Goal: Task Accomplishment & Management: Use online tool/utility

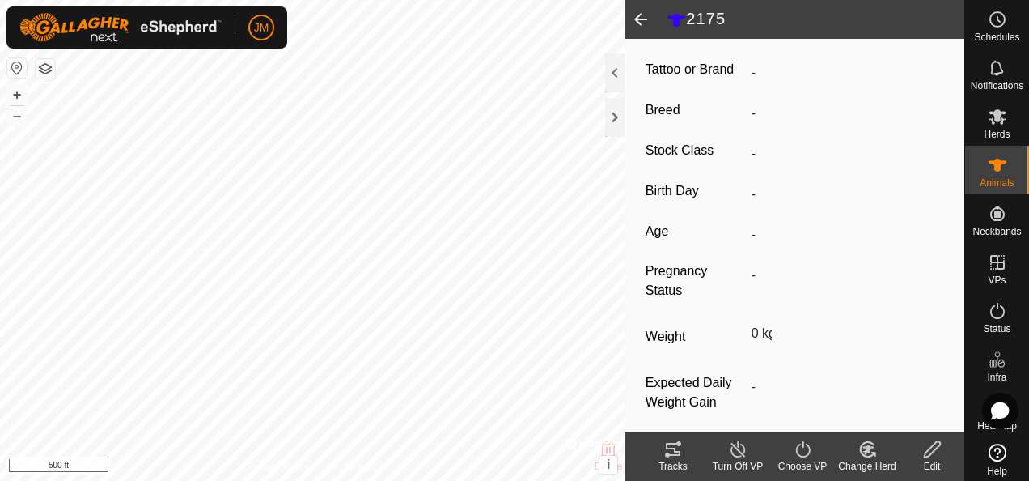
scroll to position [324, 0]
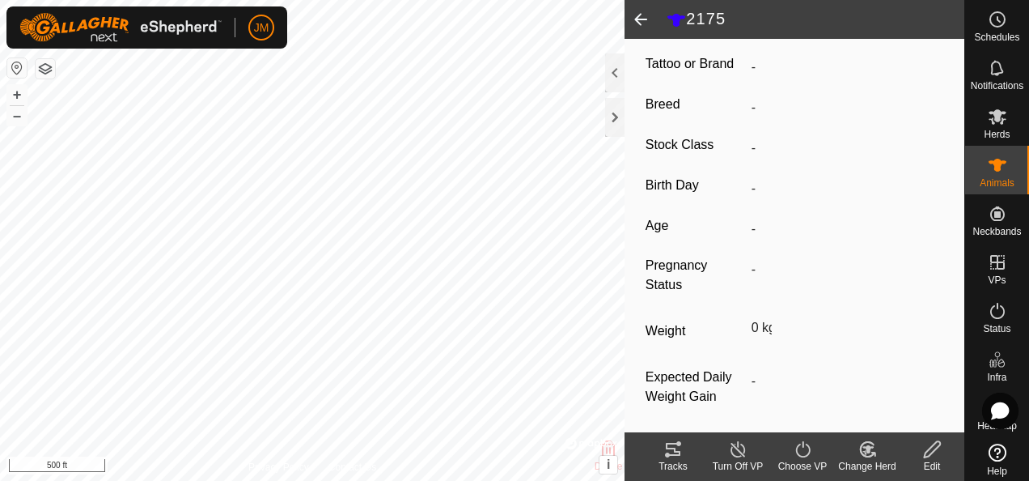
click at [930, 447] on icon at bounding box center [932, 449] width 16 height 16
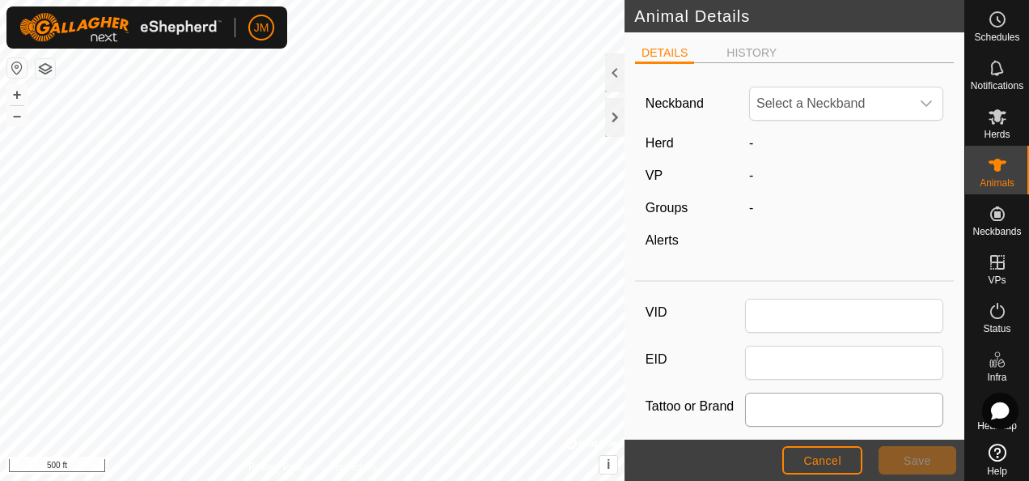
type input "2175"
type input "0"
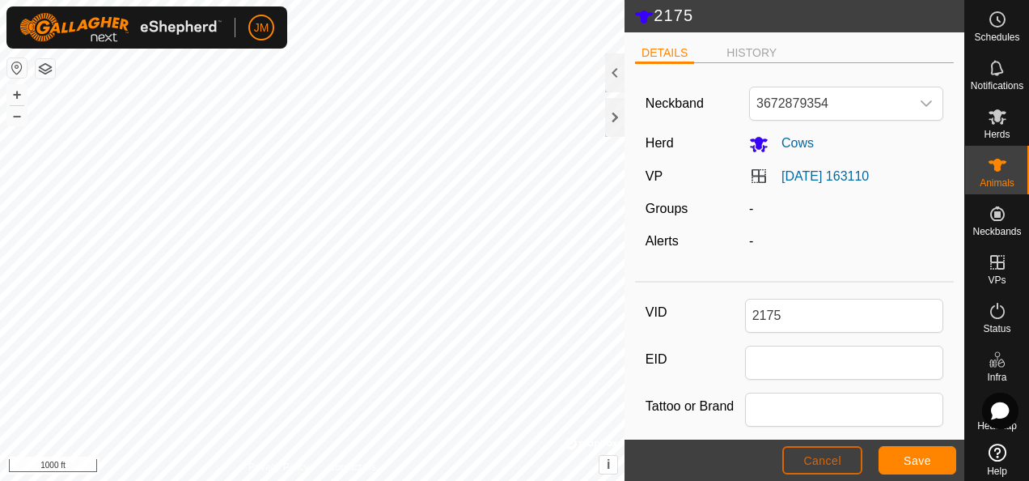
click at [841, 458] on button "Cancel" at bounding box center [822, 460] width 80 height 28
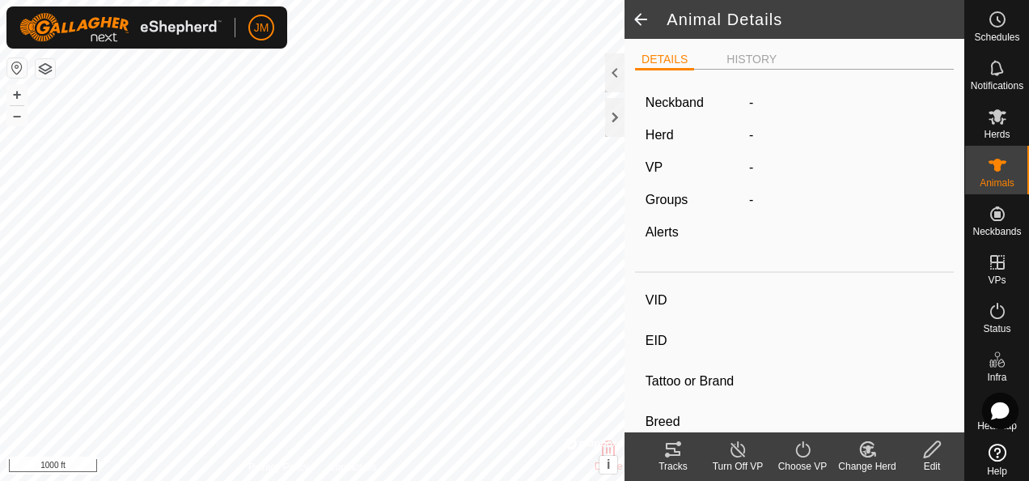
type input "2175"
type input "-"
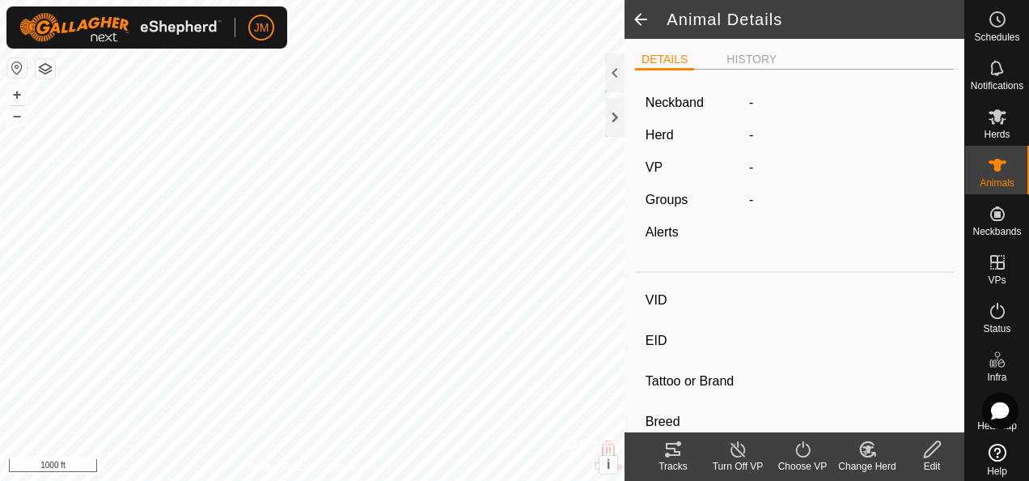
type input "0 kg"
type input "-"
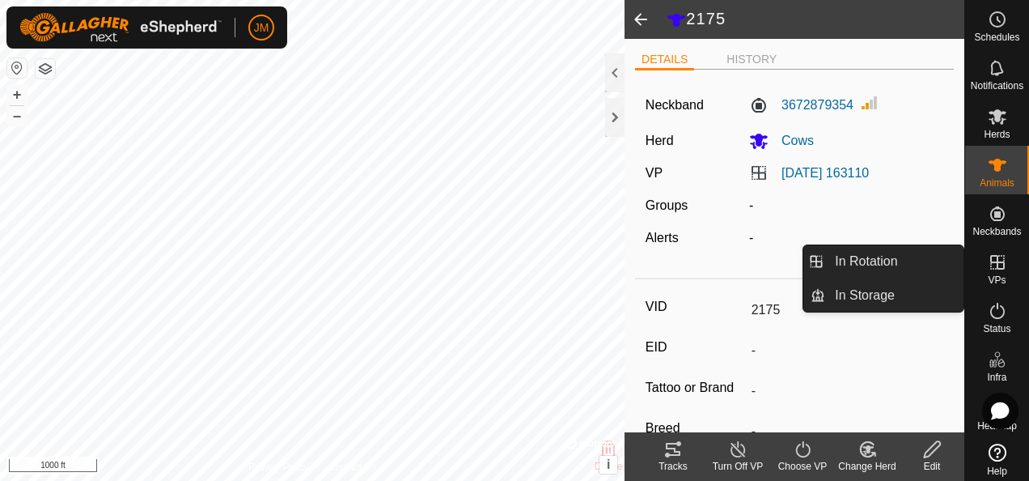
click at [992, 265] on icon at bounding box center [997, 261] width 19 height 19
click at [988, 265] on icon at bounding box center [997, 261] width 19 height 19
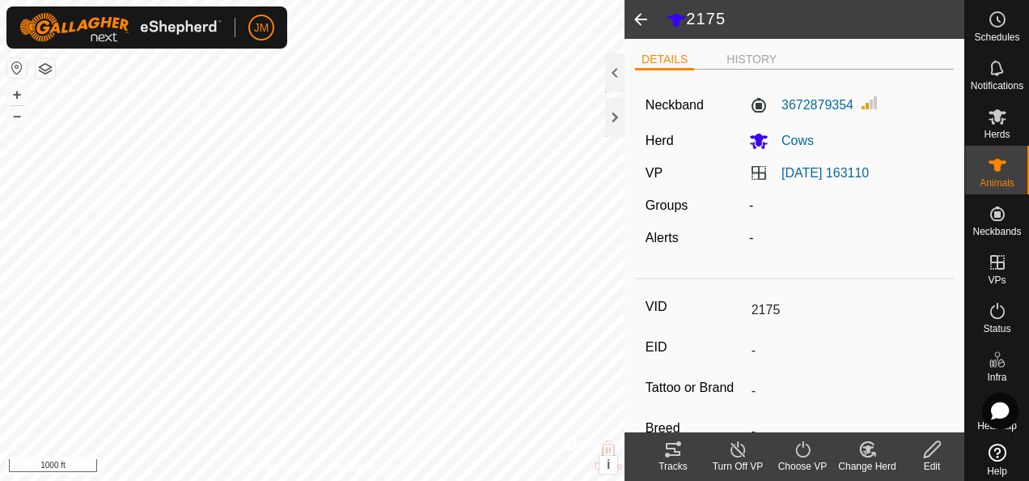
click at [644, 16] on span at bounding box center [641, 19] width 32 height 39
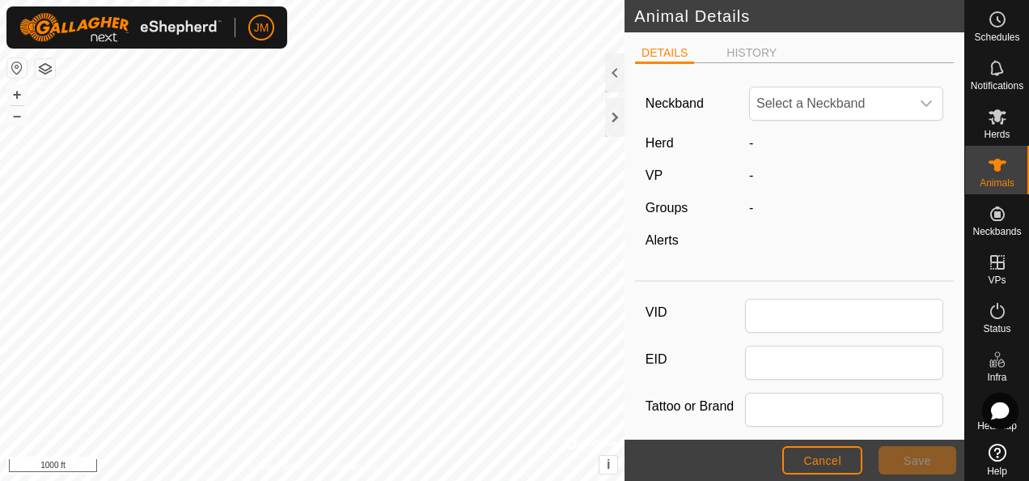
type input "2175"
type input "0"
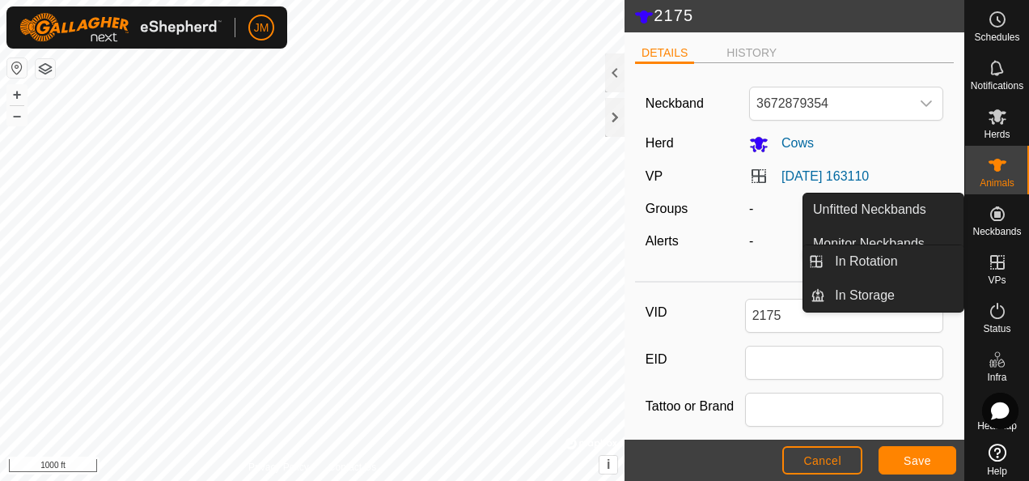
click at [998, 265] on icon at bounding box center [997, 261] width 19 height 19
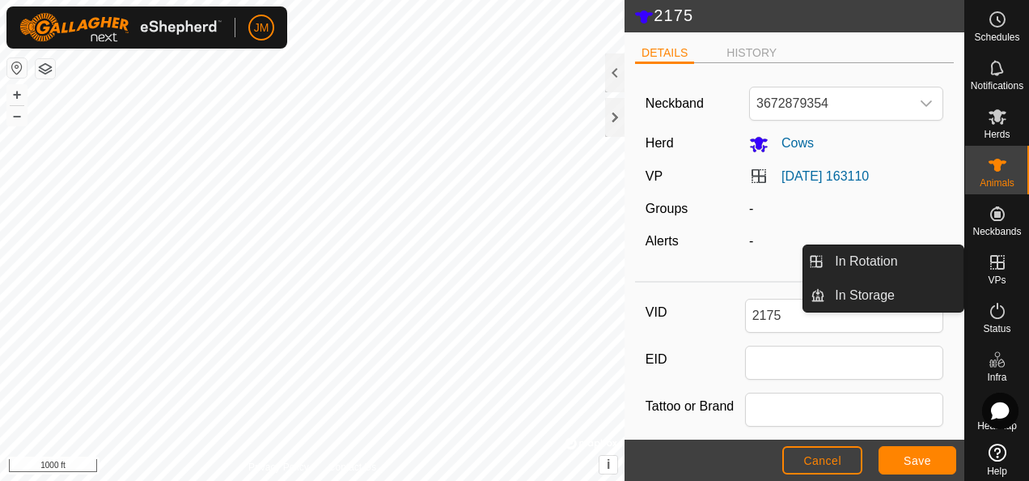
click at [990, 262] on icon at bounding box center [997, 262] width 15 height 15
click at [902, 261] on link "In Rotation" at bounding box center [894, 261] width 138 height 32
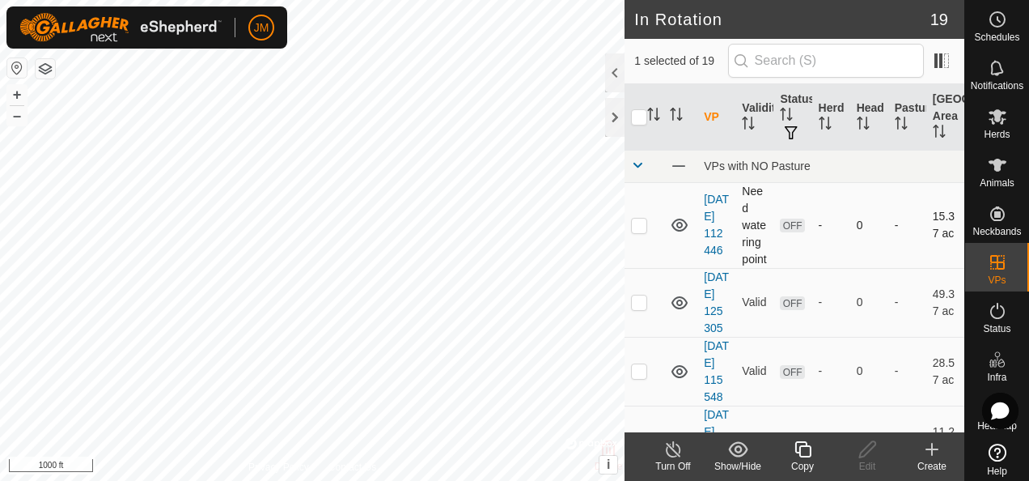
checkbox input "false"
checkbox input "true"
click at [868, 454] on icon at bounding box center [868, 448] width 20 height 19
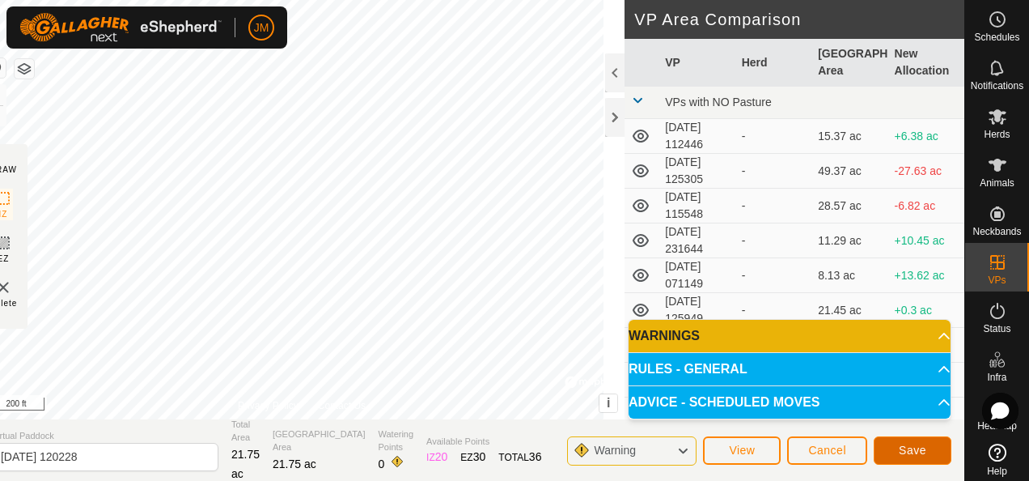
click at [903, 443] on span "Save" at bounding box center [913, 449] width 28 height 13
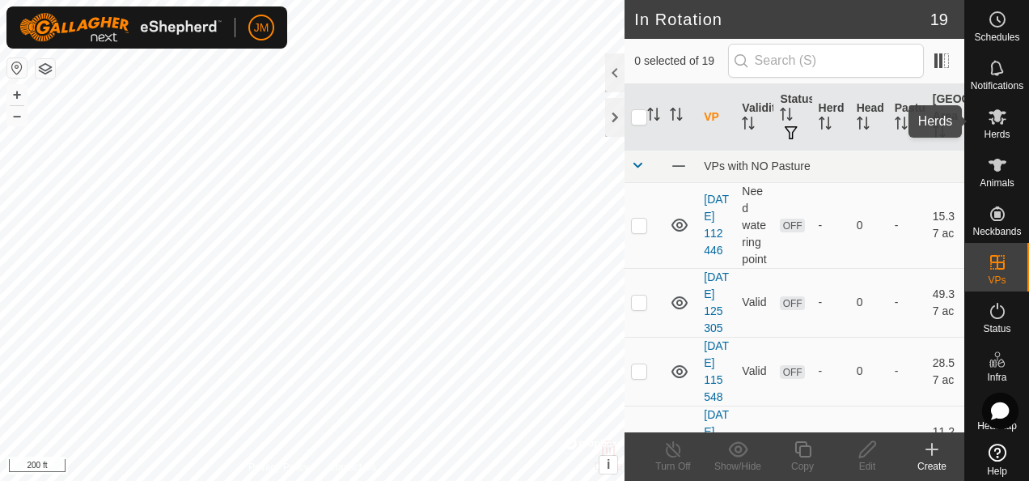
click at [989, 118] on icon at bounding box center [998, 116] width 18 height 15
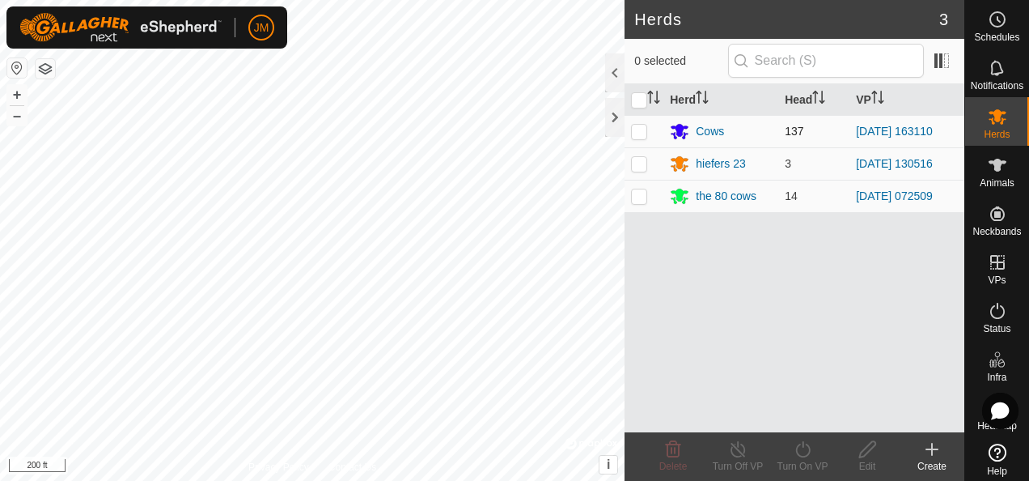
click at [632, 129] on p-checkbox at bounding box center [639, 131] width 16 height 13
checkbox input "true"
click at [809, 451] on icon at bounding box center [802, 449] width 15 height 16
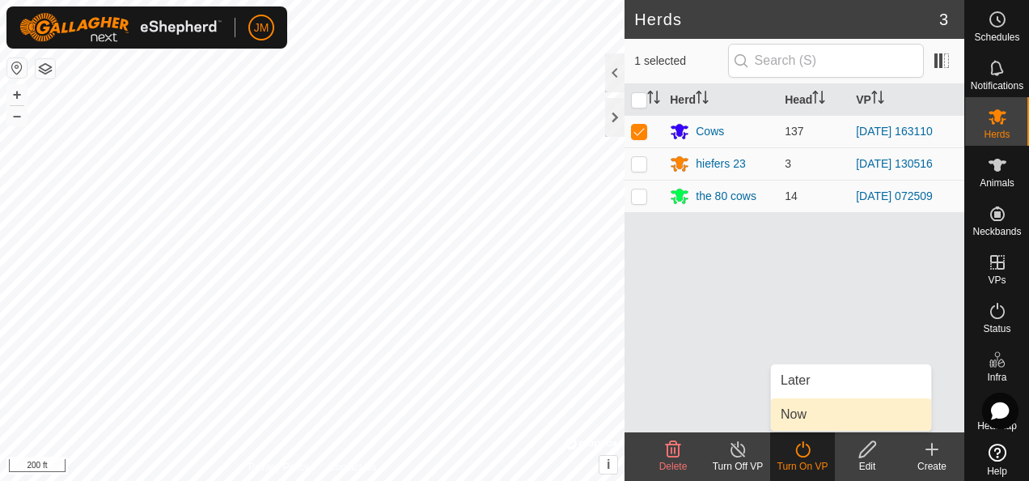
click at [801, 417] on link "Now" at bounding box center [851, 414] width 160 height 32
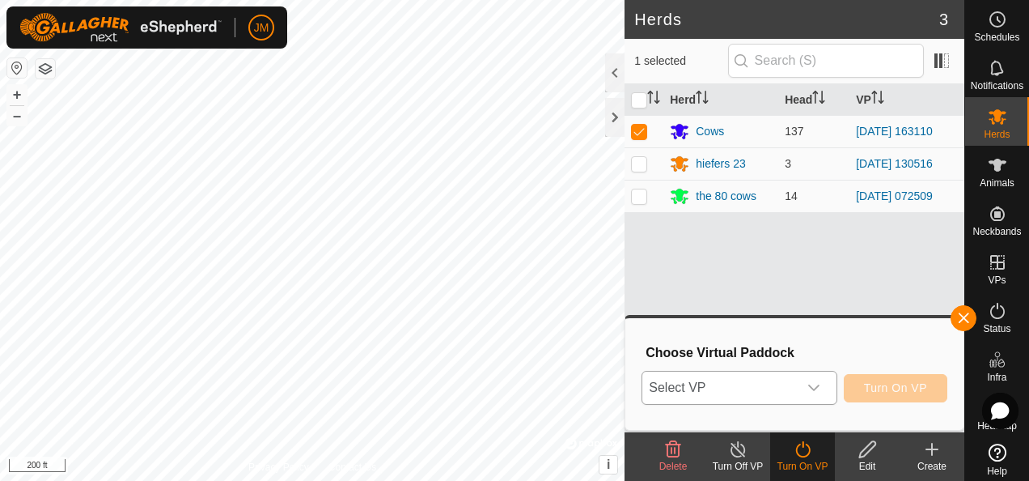
click at [830, 388] on div "dropdown trigger" at bounding box center [814, 387] width 32 height 32
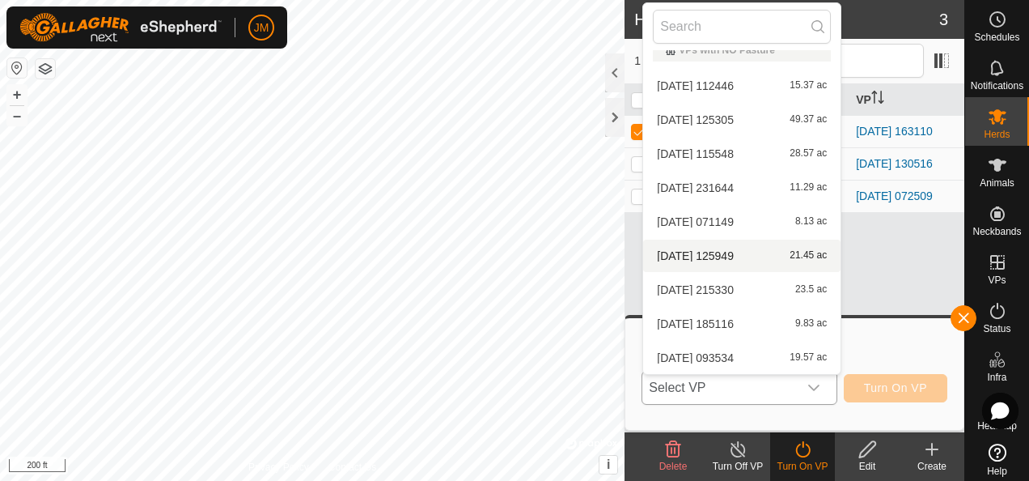
scroll to position [358, 0]
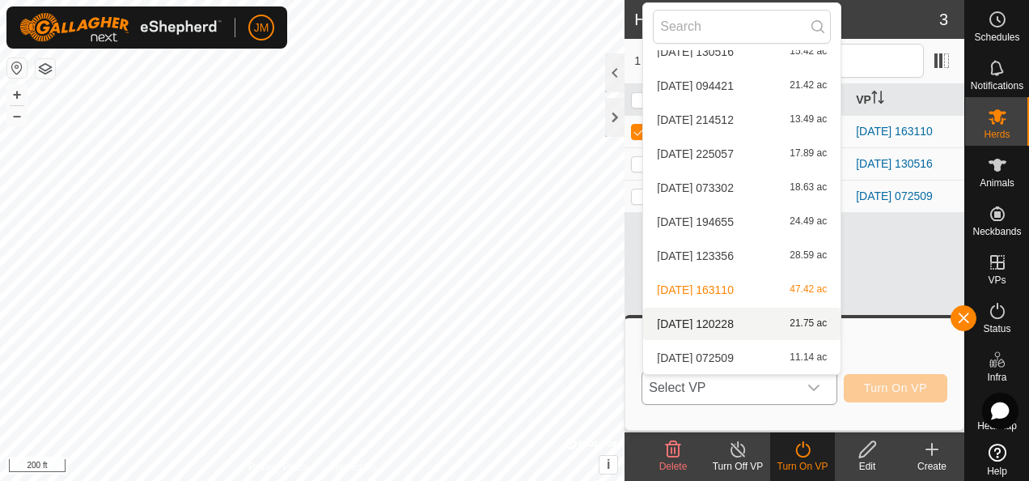
click at [725, 324] on li "[DATE] 120228 21.75 ac" at bounding box center [741, 323] width 197 height 32
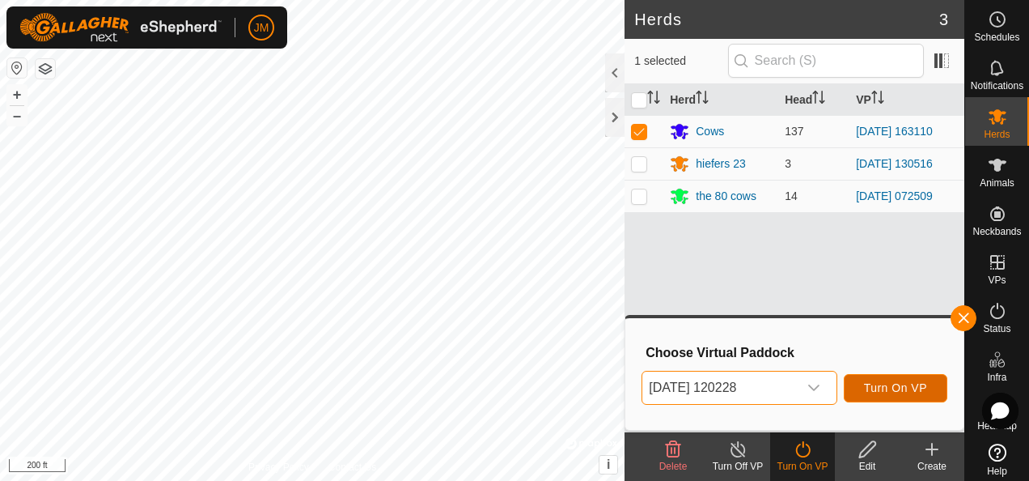
click at [880, 389] on span "Turn On VP" at bounding box center [895, 387] width 63 height 13
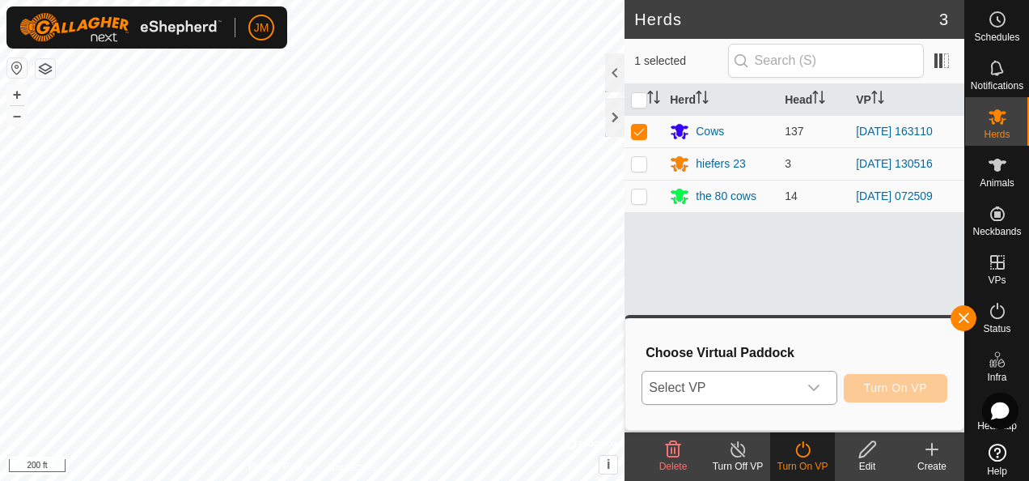
click at [820, 384] on icon "dropdown trigger" at bounding box center [813, 387] width 13 height 13
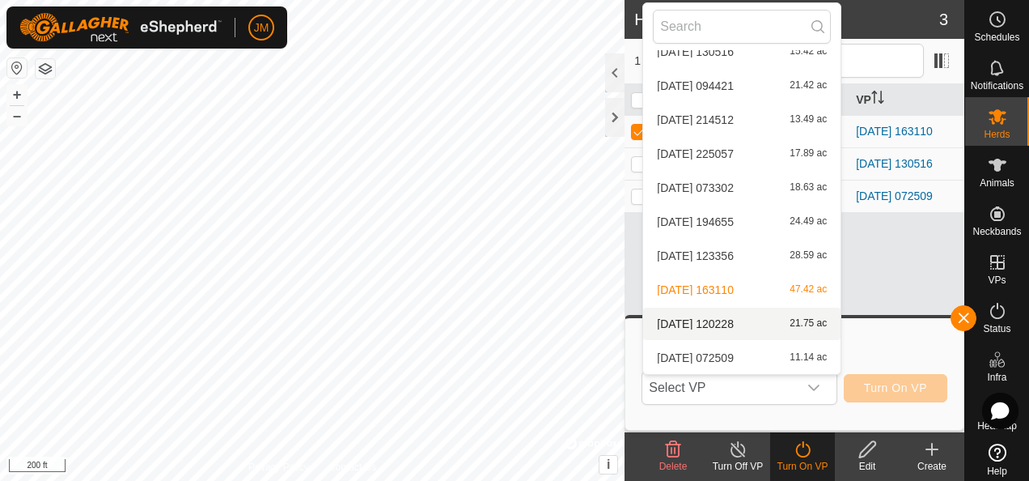
click at [751, 328] on li "[DATE] 120228 21.75 ac" at bounding box center [741, 323] width 197 height 32
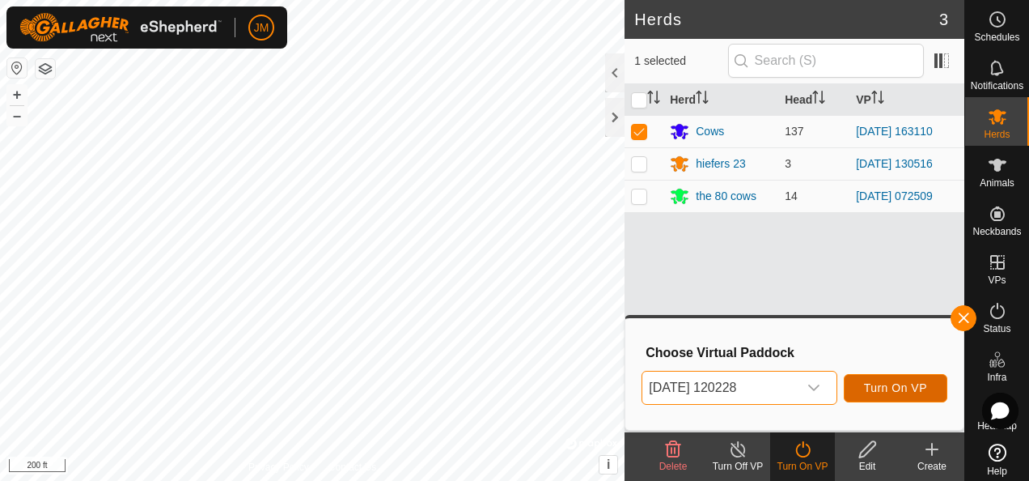
click at [882, 385] on span "Turn On VP" at bounding box center [895, 387] width 63 height 13
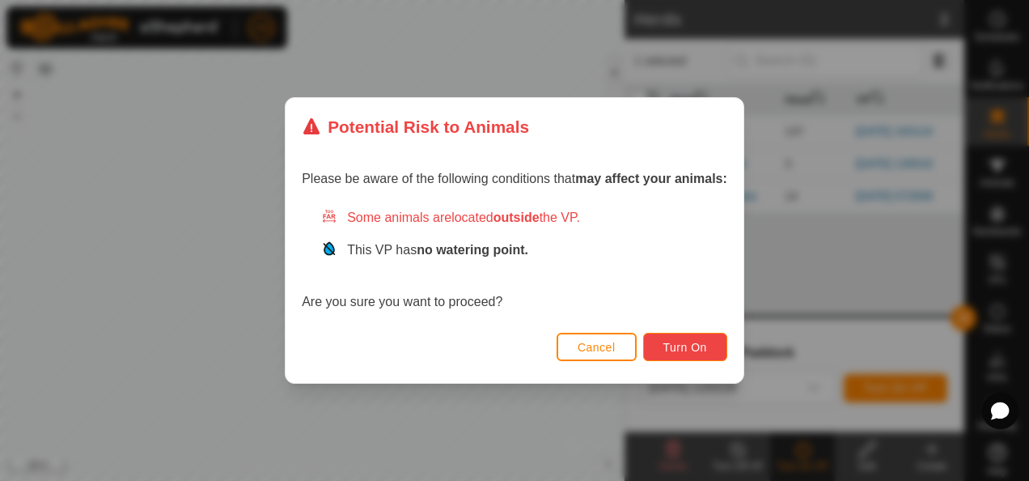
click at [701, 347] on span "Turn On" at bounding box center [685, 347] width 44 height 13
